Goal: Information Seeking & Learning: Learn about a topic

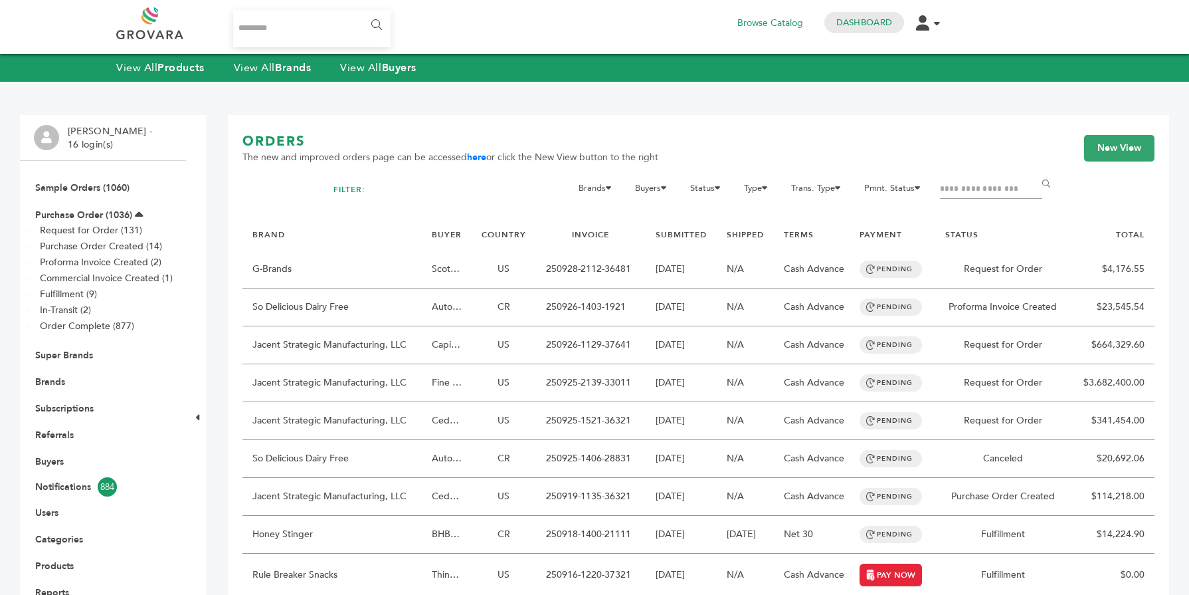
drag, startPoint x: 0, startPoint y: 0, endPoint x: 296, endPoint y: 66, distance: 303.7
click at [296, 66] on strong "Brands" at bounding box center [293, 67] width 36 height 15
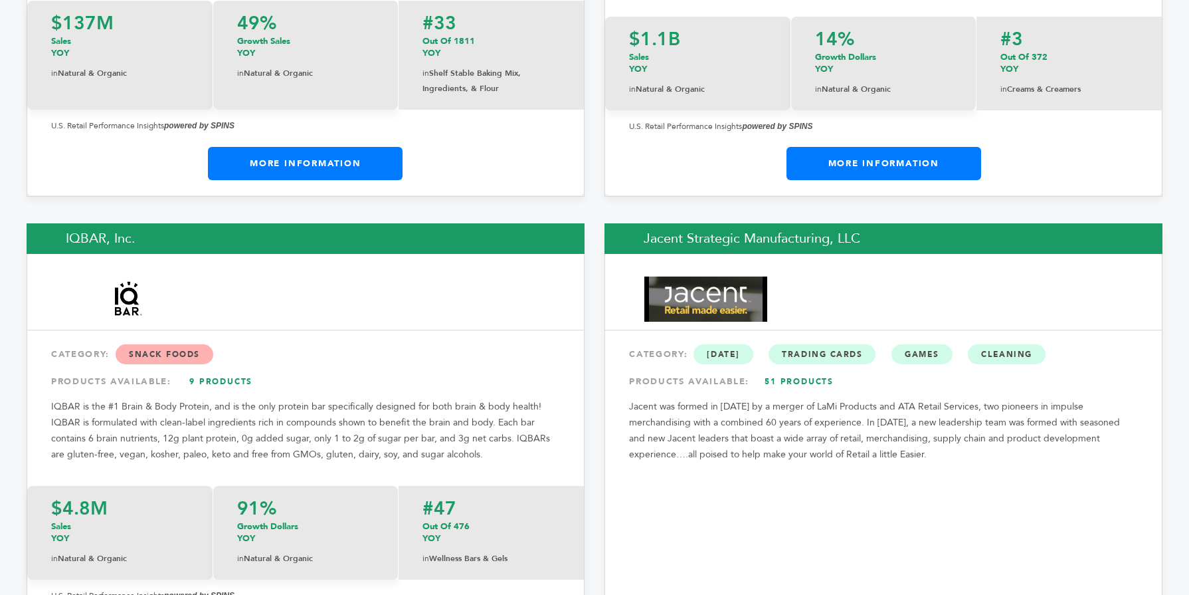
scroll to position [10673, 0]
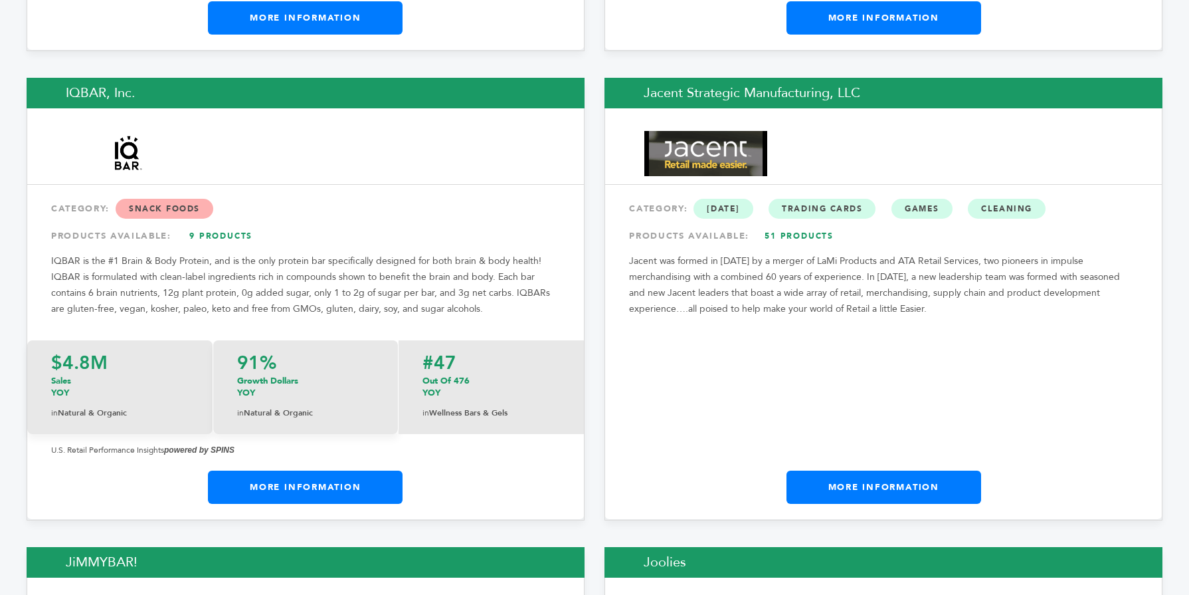
click at [890, 470] on link "More Information" at bounding box center [884, 486] width 195 height 33
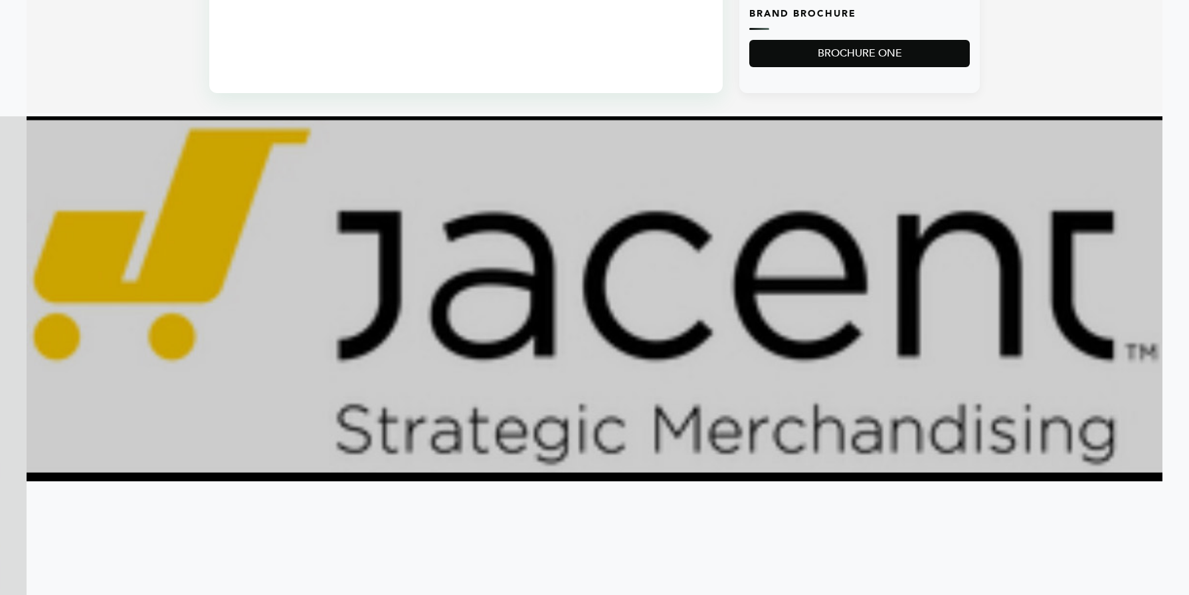
scroll to position [1169, 0]
click at [34, 284] on img at bounding box center [595, 298] width 1136 height 365
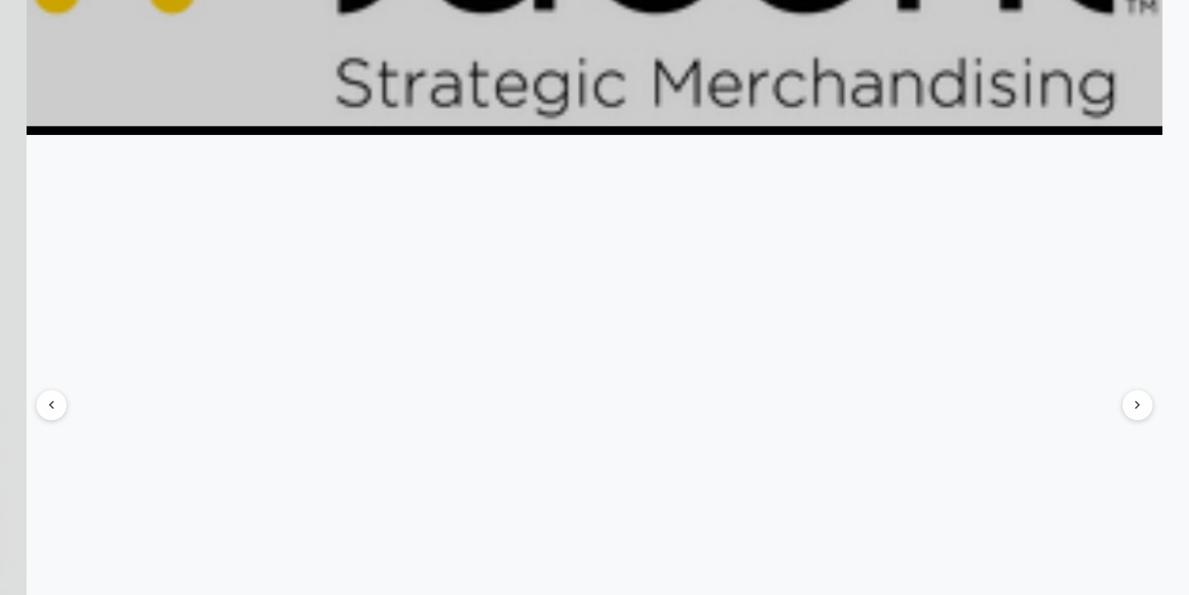
scroll to position [1541, 0]
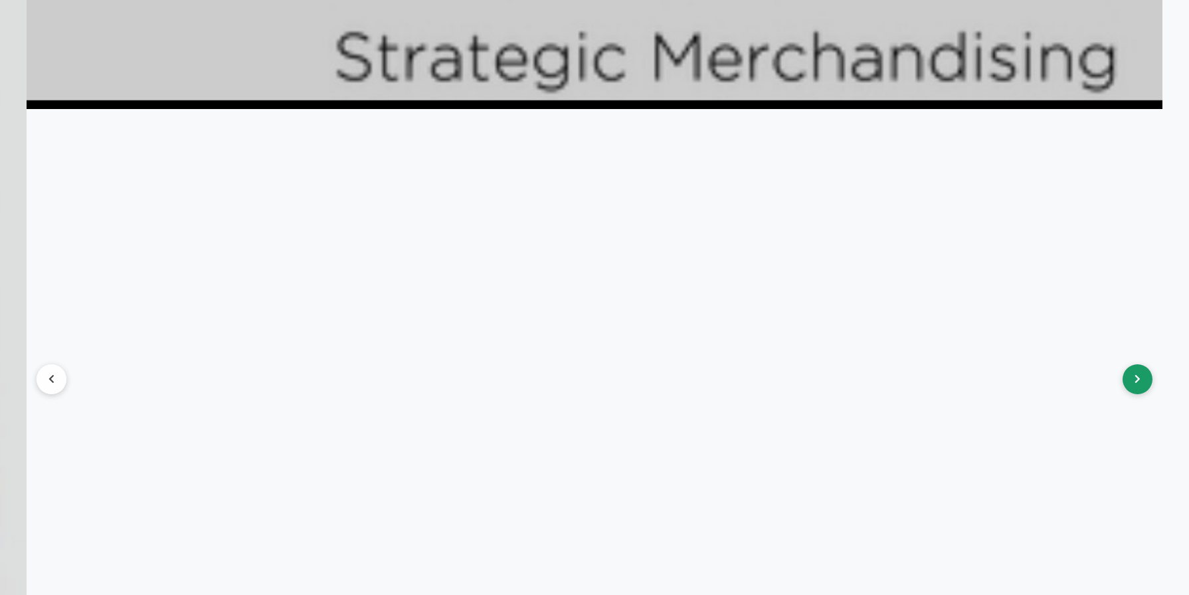
click at [1128, 377] on button at bounding box center [1138, 379] width 30 height 30
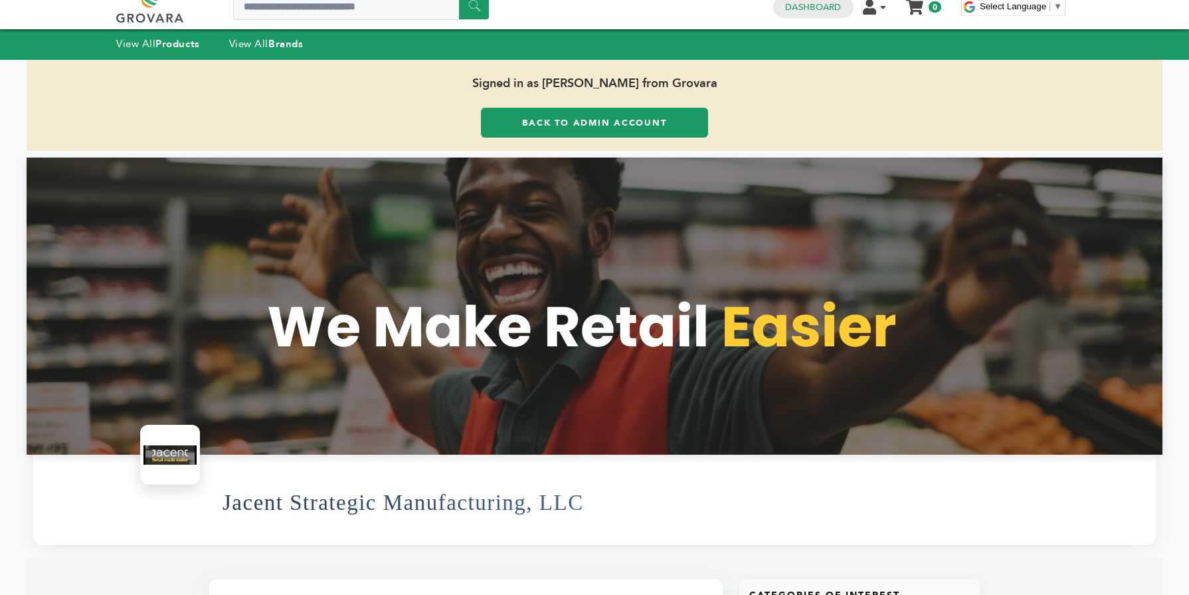
scroll to position [0, 0]
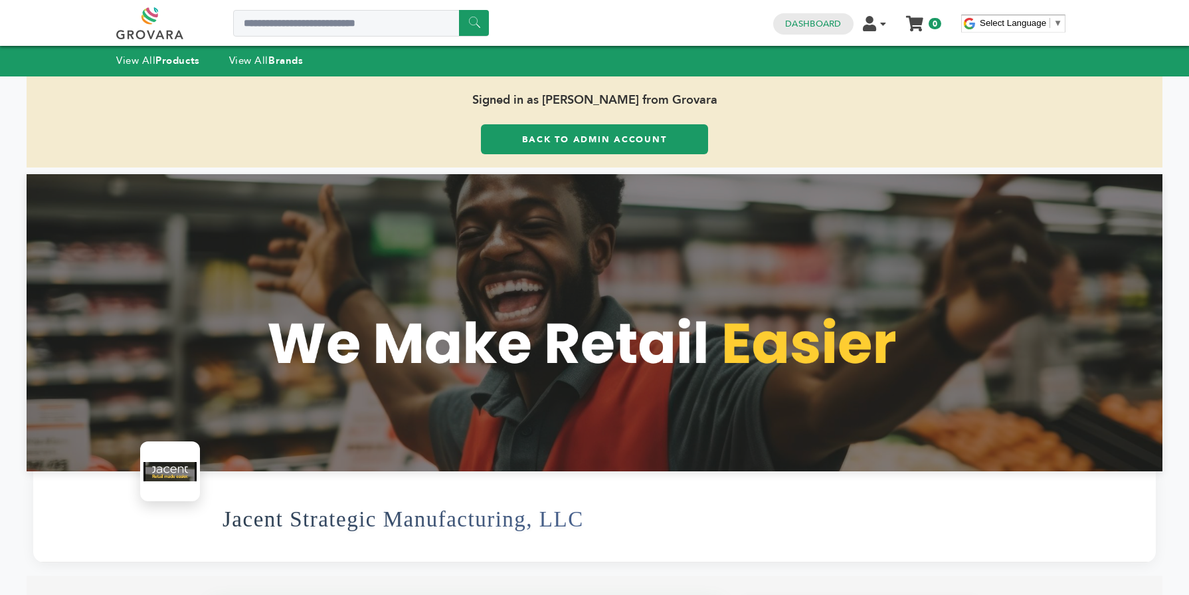
click at [534, 151] on link "Back to Admin Account" at bounding box center [594, 139] width 227 height 30
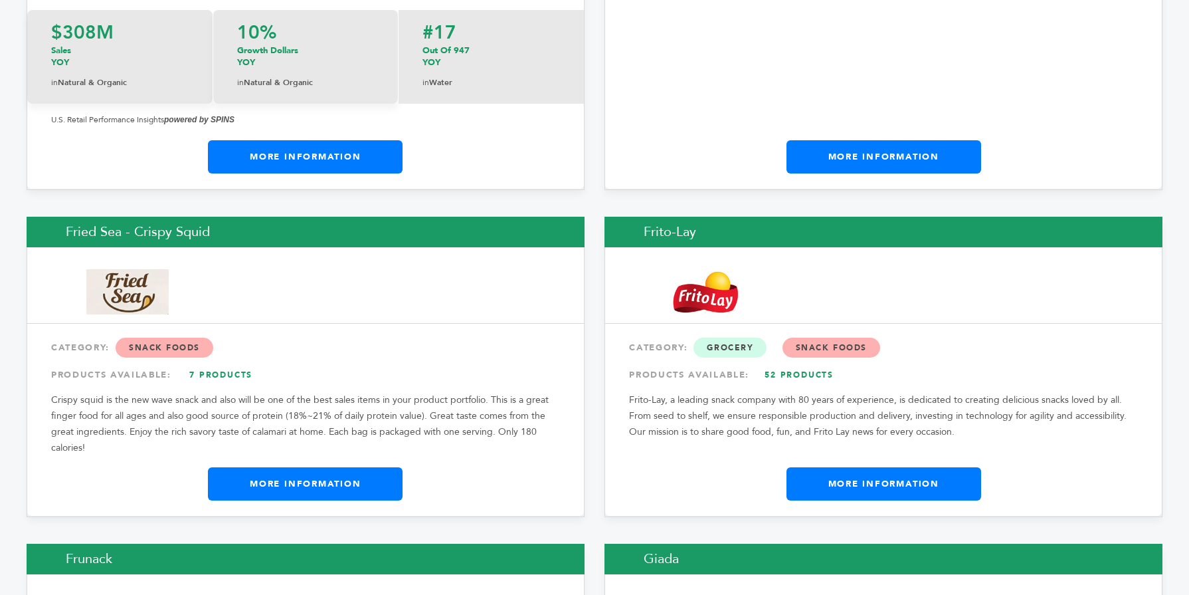
scroll to position [7782, 0]
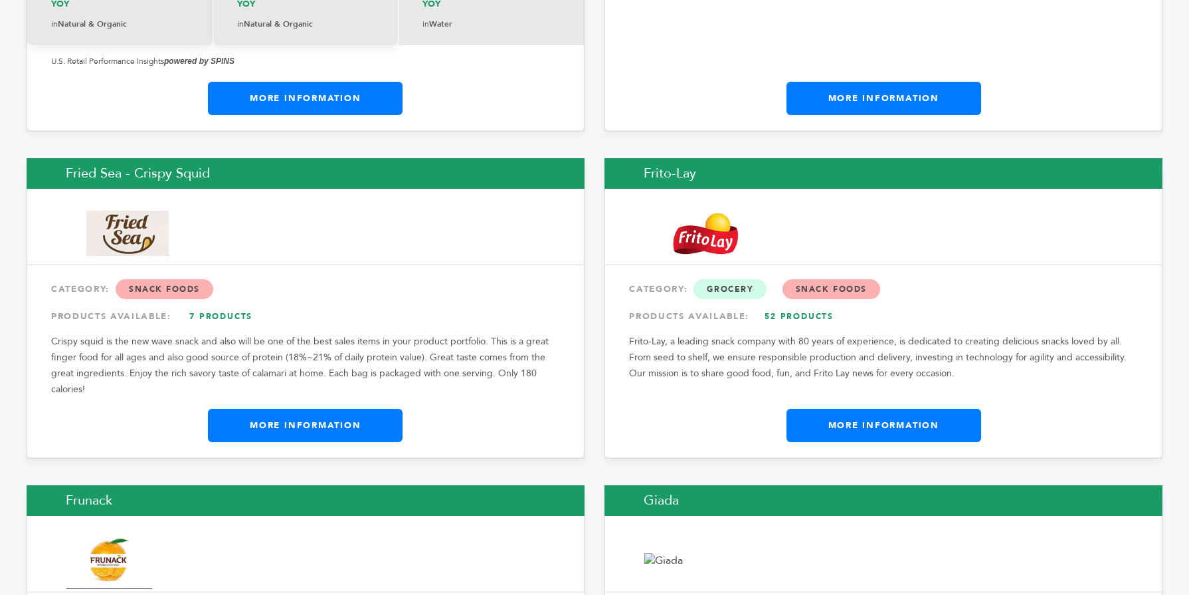
click at [282, 409] on link "More Information" at bounding box center [305, 425] width 195 height 33
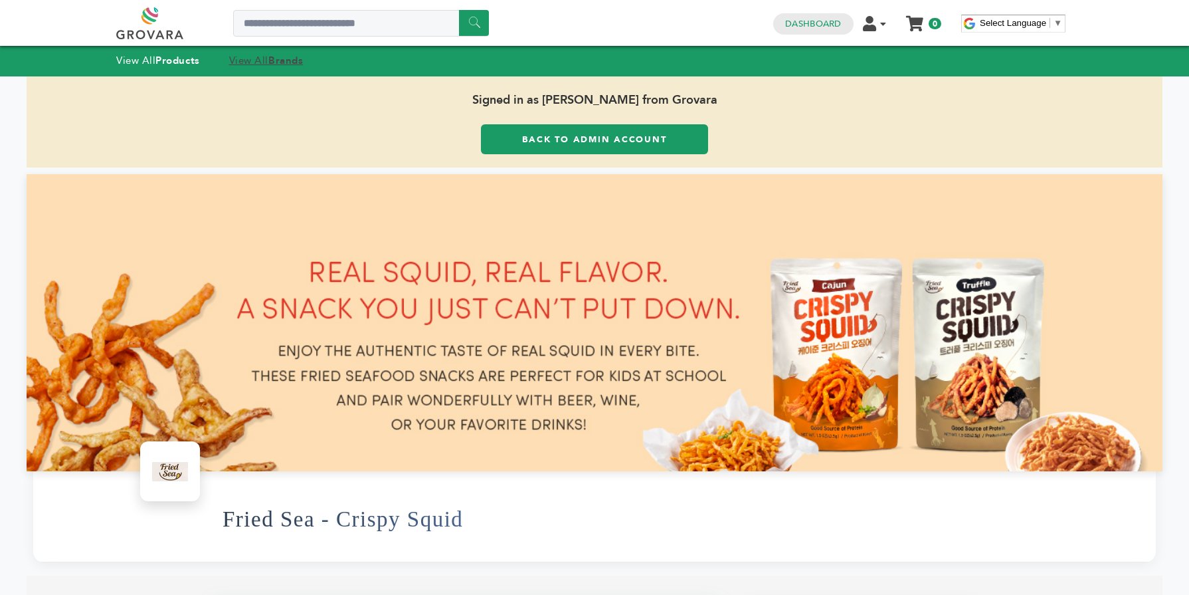
click at [254, 60] on link "View All Brands" at bounding box center [266, 60] width 74 height 13
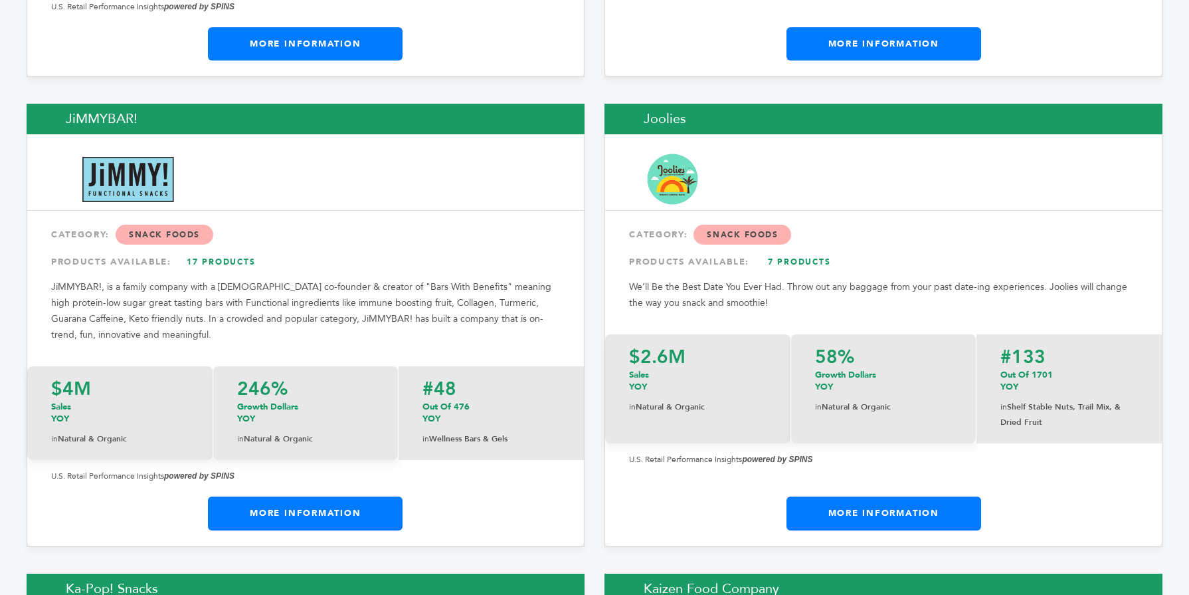
scroll to position [11204, 0]
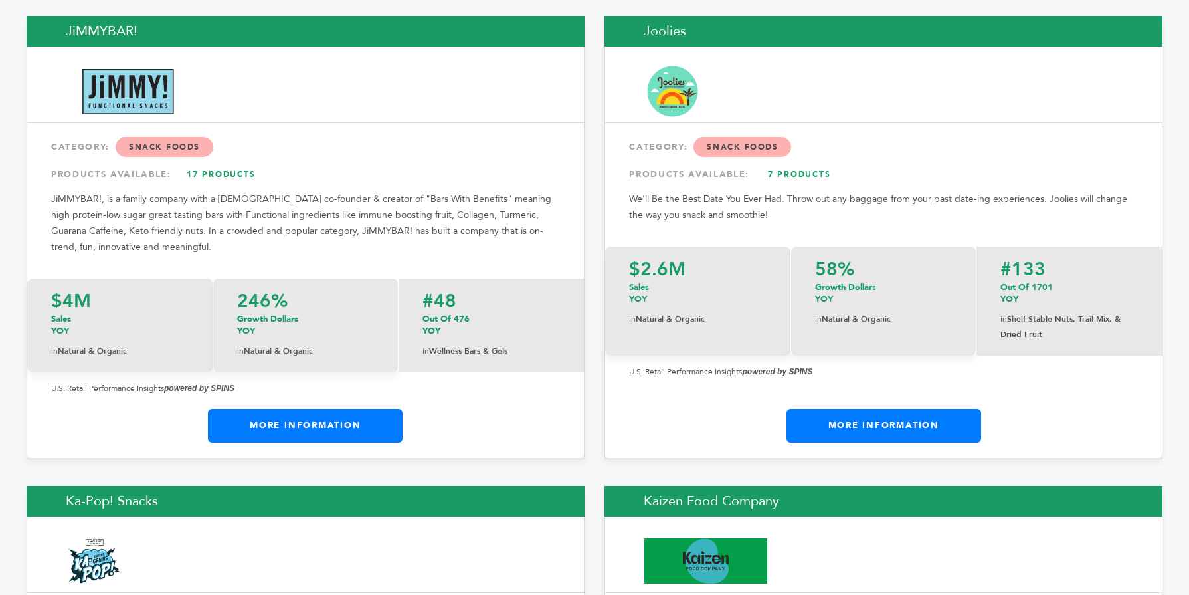
click at [310, 409] on link "More Information" at bounding box center [305, 425] width 195 height 33
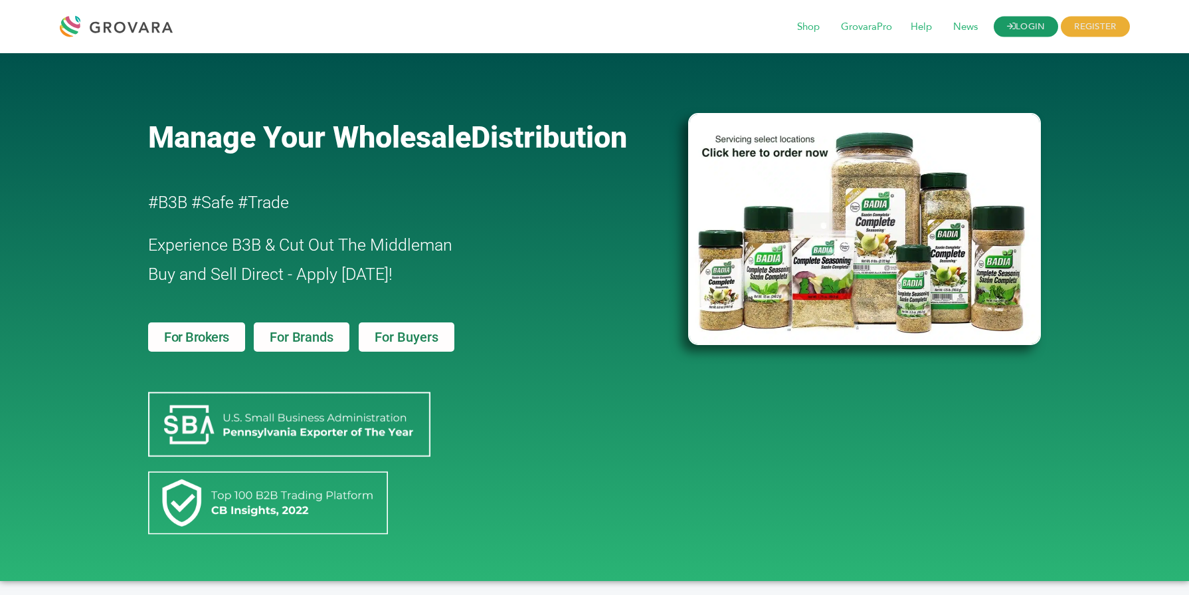
click at [1032, 28] on link "LOGIN" at bounding box center [1026, 27] width 65 height 21
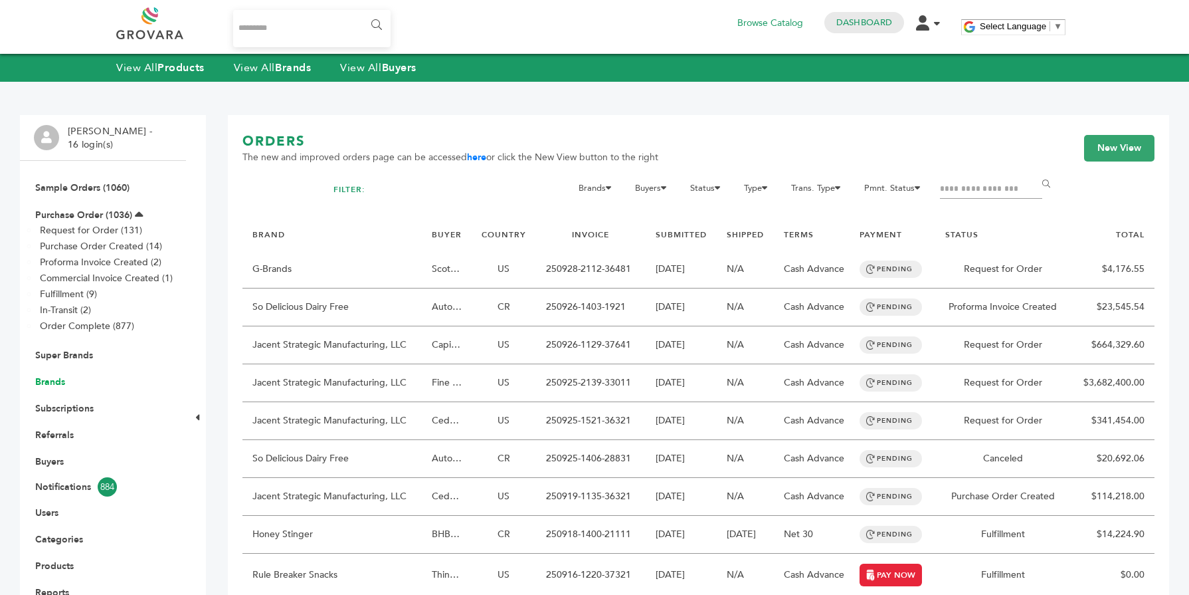
click at [44, 376] on link "Brands" at bounding box center [50, 381] width 30 height 13
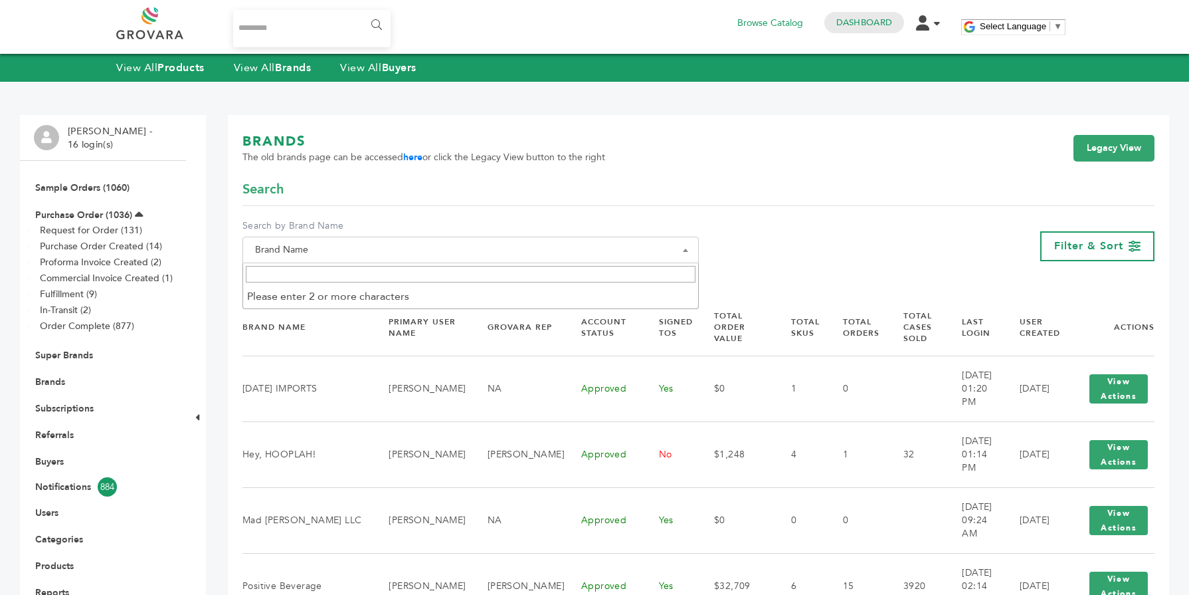
click at [316, 278] on input "Search" at bounding box center [471, 274] width 450 height 17
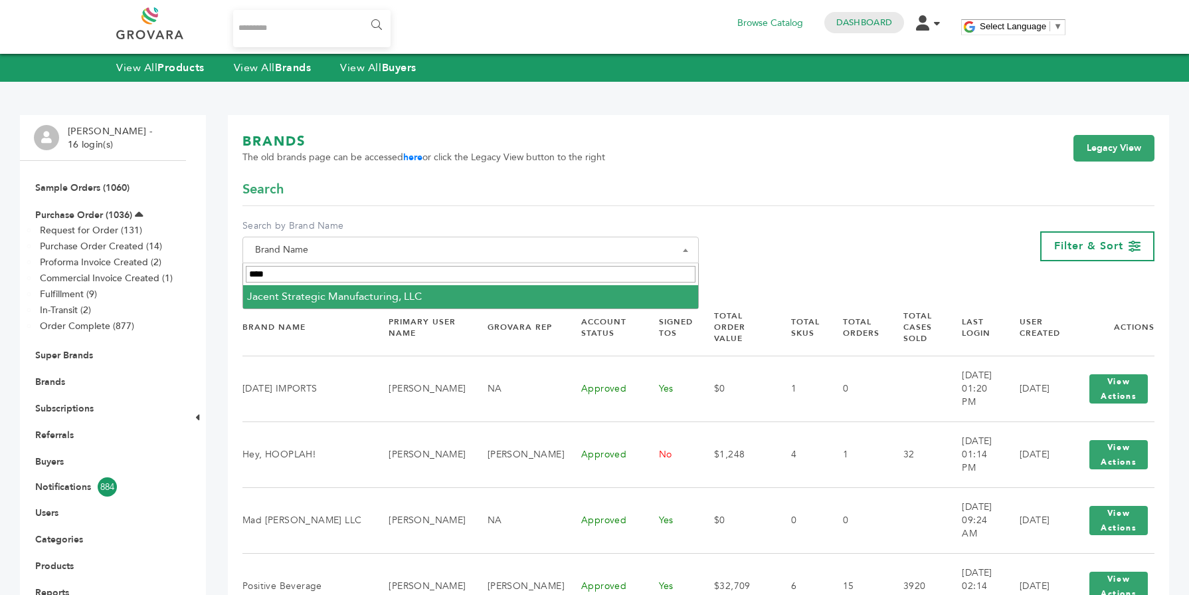
type input "****"
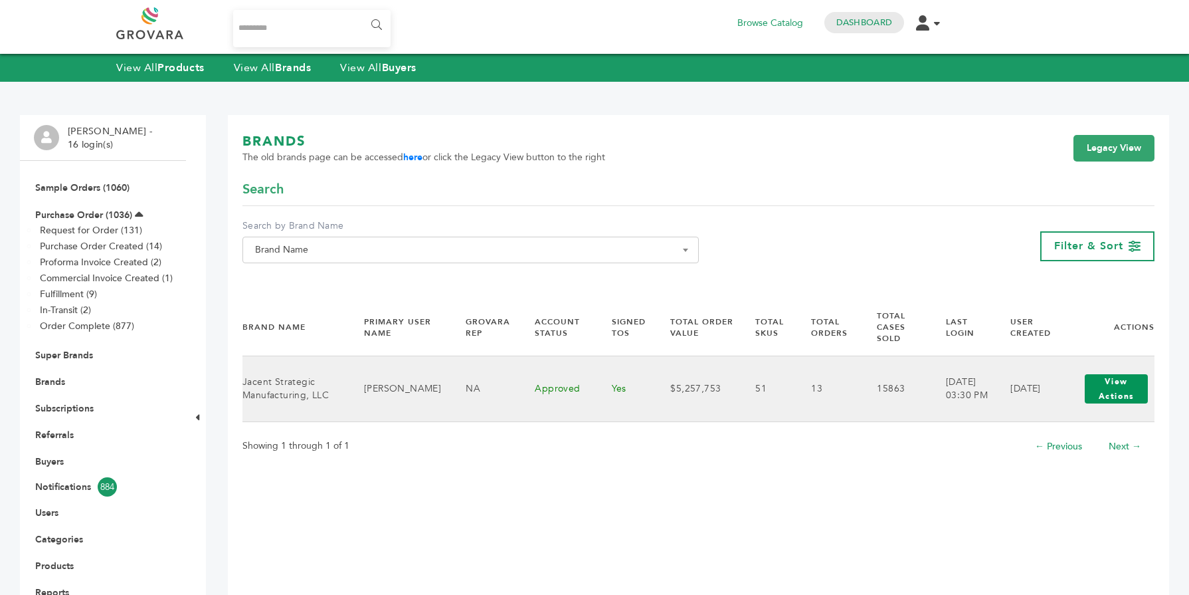
click at [1116, 397] on button "View Actions" at bounding box center [1116, 388] width 63 height 29
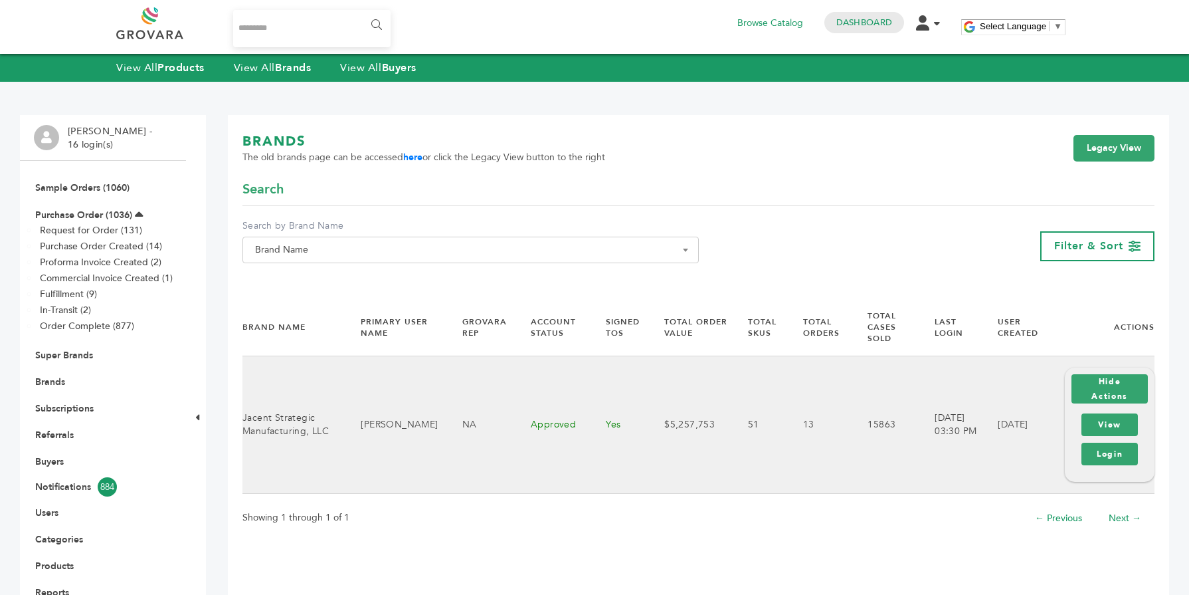
click at [1111, 465] on div "View Login" at bounding box center [1109, 439] width 63 height 58
click at [1112, 460] on link "Login" at bounding box center [1110, 454] width 56 height 23
